Goal: Task Accomplishment & Management: Manage account settings

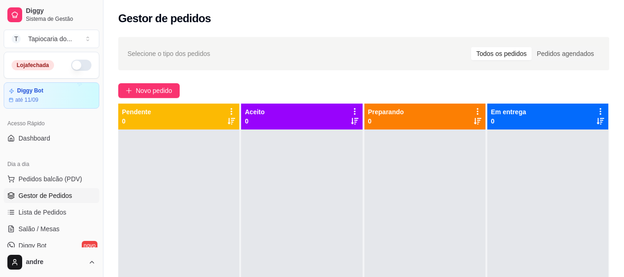
scroll to position [95, 0]
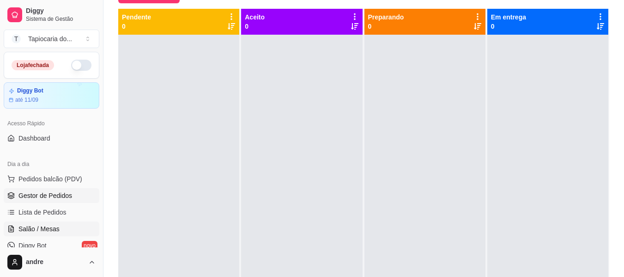
click at [47, 225] on span "Salão / Mesas" at bounding box center [38, 228] width 41 height 9
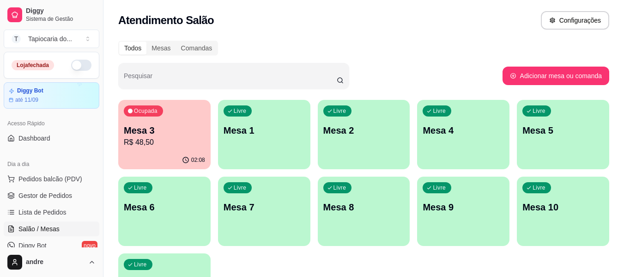
click at [115, 139] on div "Todos Mesas Comandas Pesquisar Adicionar mesa ou comanda Ocupada Mesa 3 R$ 48,5…" at bounding box center [363, 184] width 520 height 298
click at [132, 140] on p "R$ 48,50" at bounding box center [164, 142] width 79 height 11
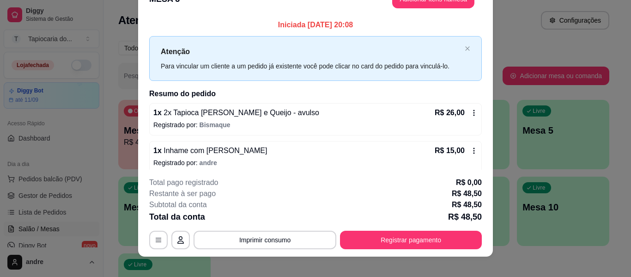
scroll to position [28, 0]
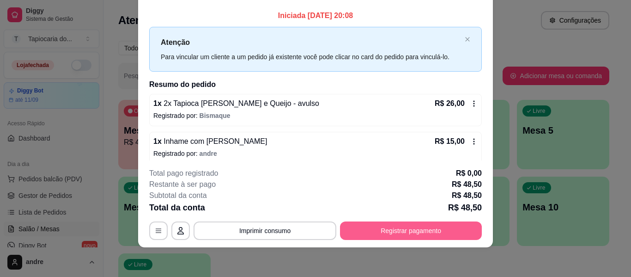
click at [411, 229] on button "Registrar pagamento" at bounding box center [411, 230] width 142 height 18
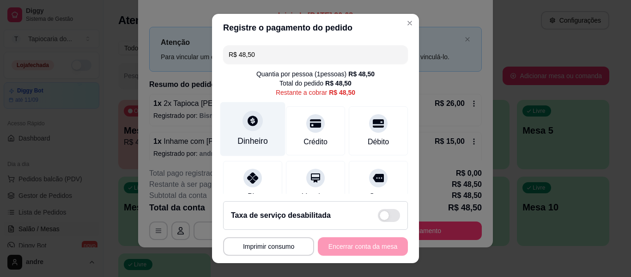
click at [245, 137] on div "Dinheiro" at bounding box center [252, 141] width 30 height 12
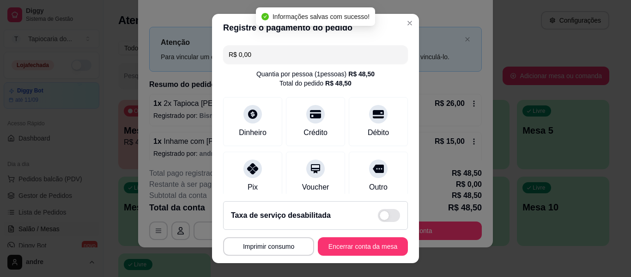
type input "R$ 0,00"
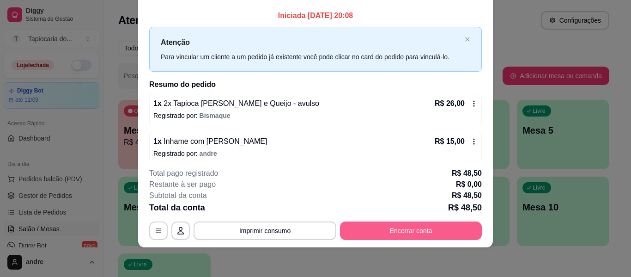
click at [433, 235] on button "Encerrar conta" at bounding box center [411, 230] width 142 height 18
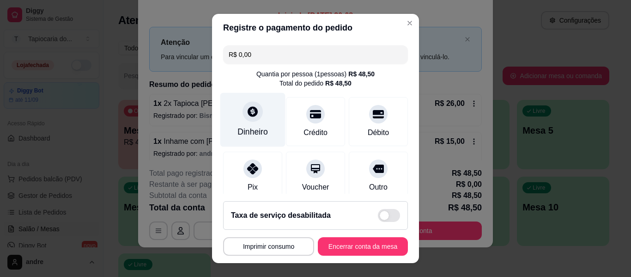
click at [245, 144] on div "Dinheiro" at bounding box center [252, 120] width 65 height 54
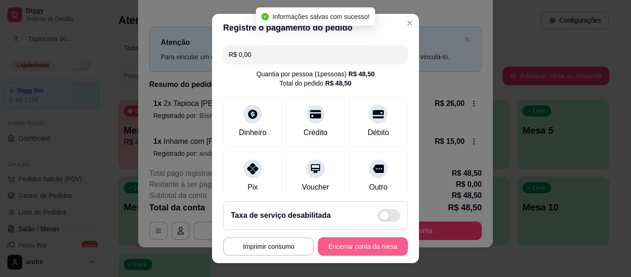
click at [371, 242] on button "Encerrar conta da mesa" at bounding box center [363, 246] width 90 height 18
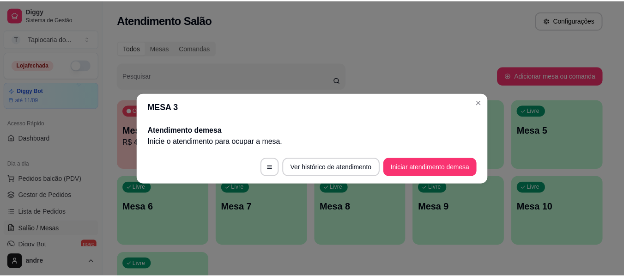
scroll to position [0, 0]
